Goal: Task Accomplishment & Management: Use online tool/utility

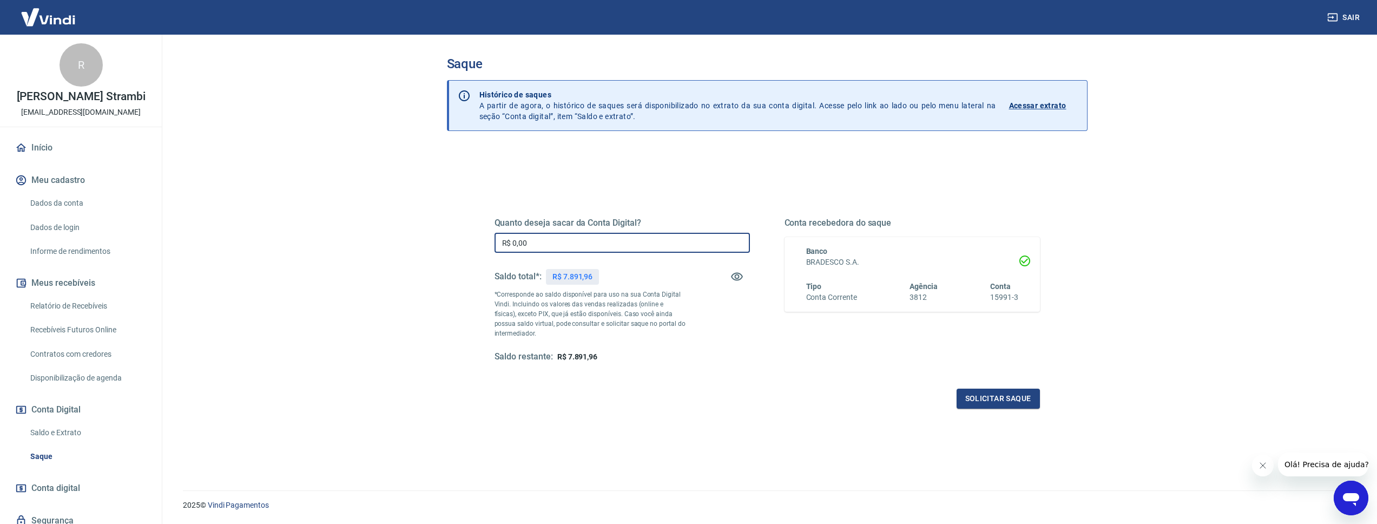
click at [603, 238] on input "R$ 0,00" at bounding box center [622, 243] width 255 height 20
type input "R$ 7.891,96"
click at [989, 386] on div "Quanto deseja sacar da Conta Digital? R$ 7.891,96 ​ Saldo total*: R$ 7.891,96 *…" at bounding box center [768, 300] width 546 height 217
click at [994, 394] on button "Solicitar saque" at bounding box center [998, 399] width 83 height 20
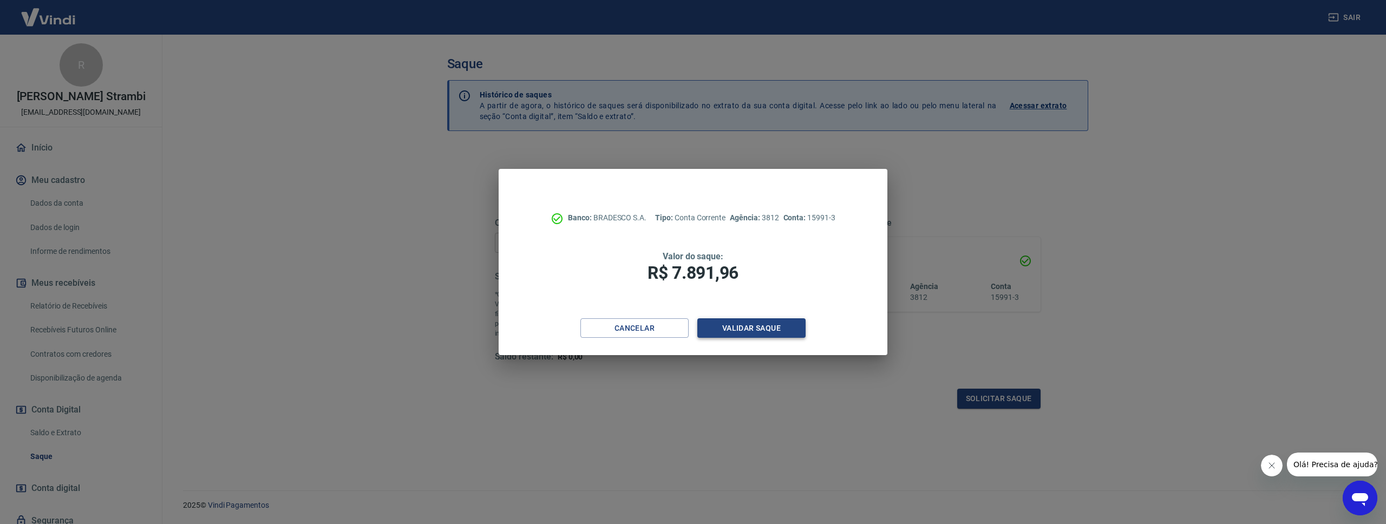
click at [731, 325] on button "Validar saque" at bounding box center [751, 328] width 108 height 20
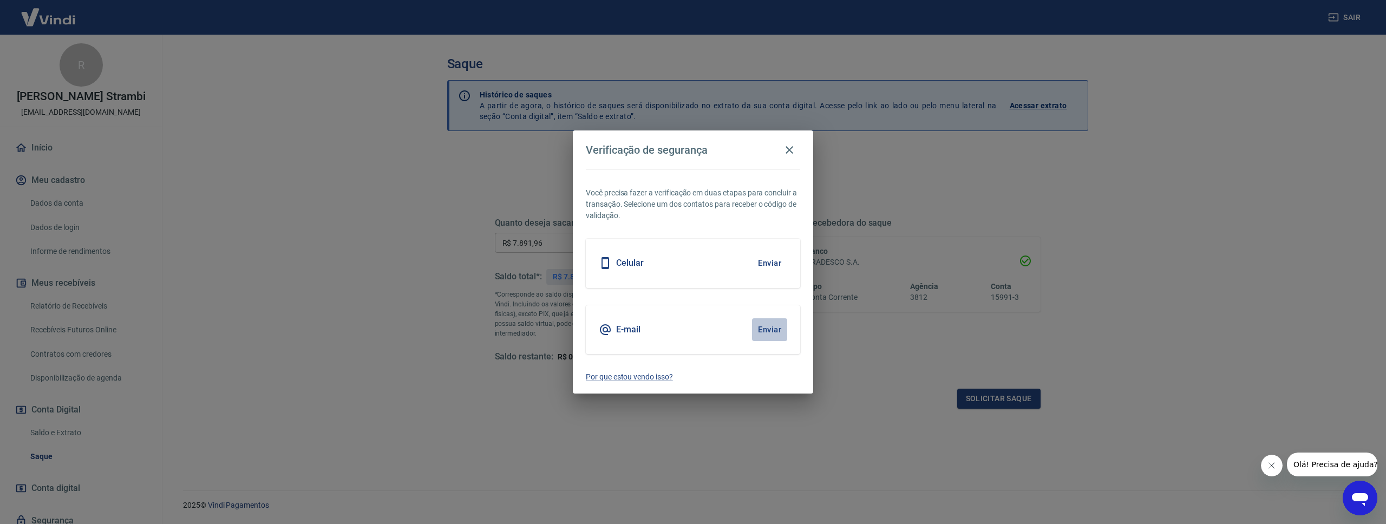
click at [779, 338] on button "Enviar" at bounding box center [769, 329] width 35 height 23
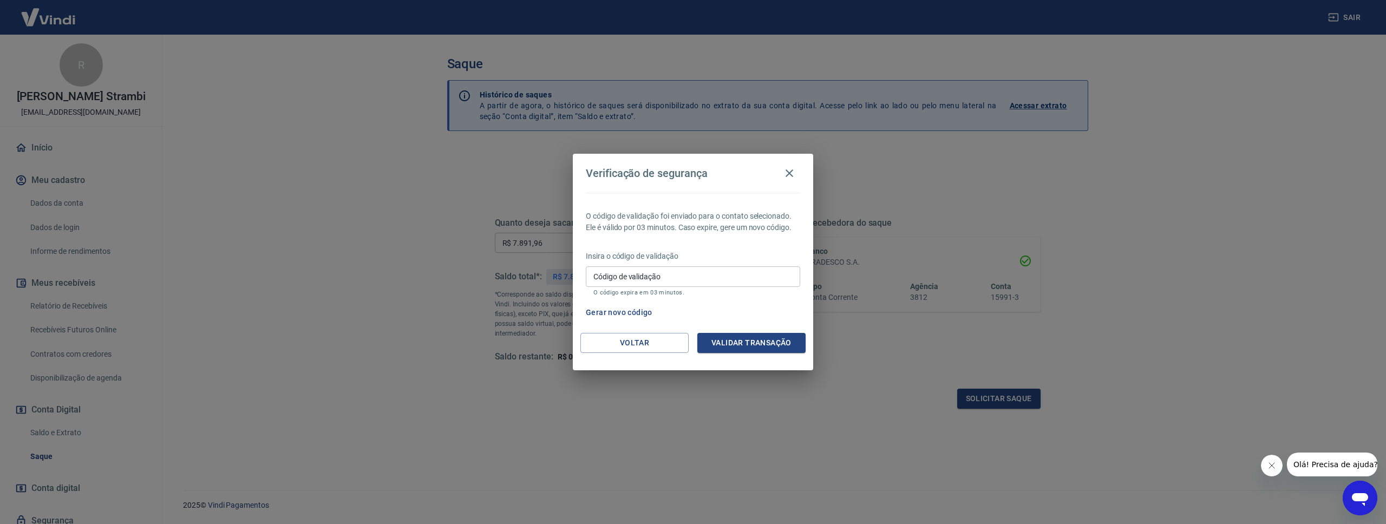
click at [762, 273] on input "Código de validação" at bounding box center [693, 276] width 214 height 20
type input "432624"
click at [742, 346] on button "Validar transação" at bounding box center [751, 343] width 108 height 20
